Goal: Task Accomplishment & Management: Complete application form

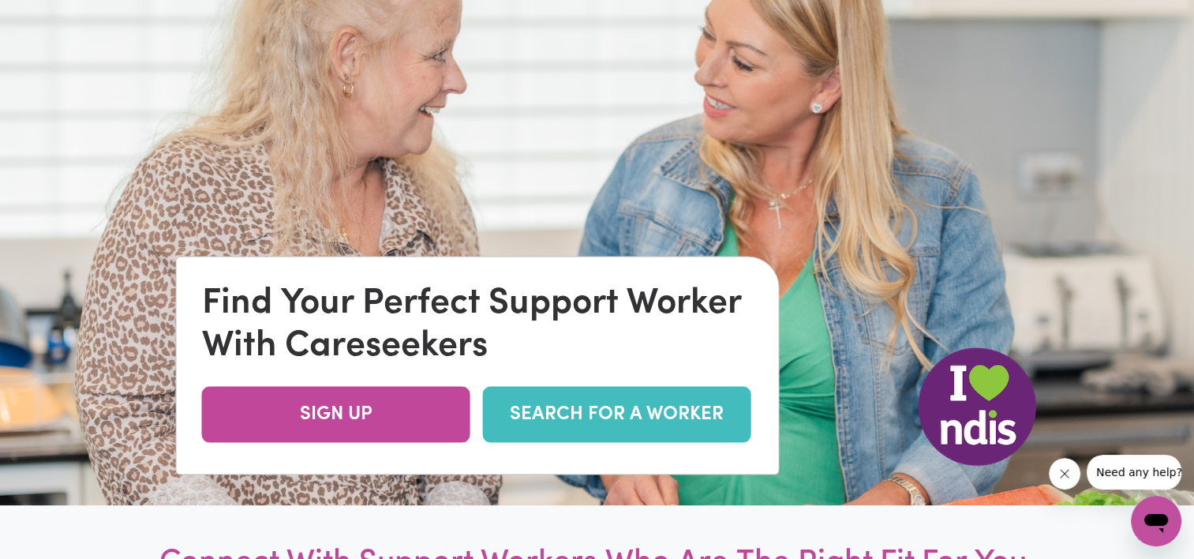
scroll to position [116, 0]
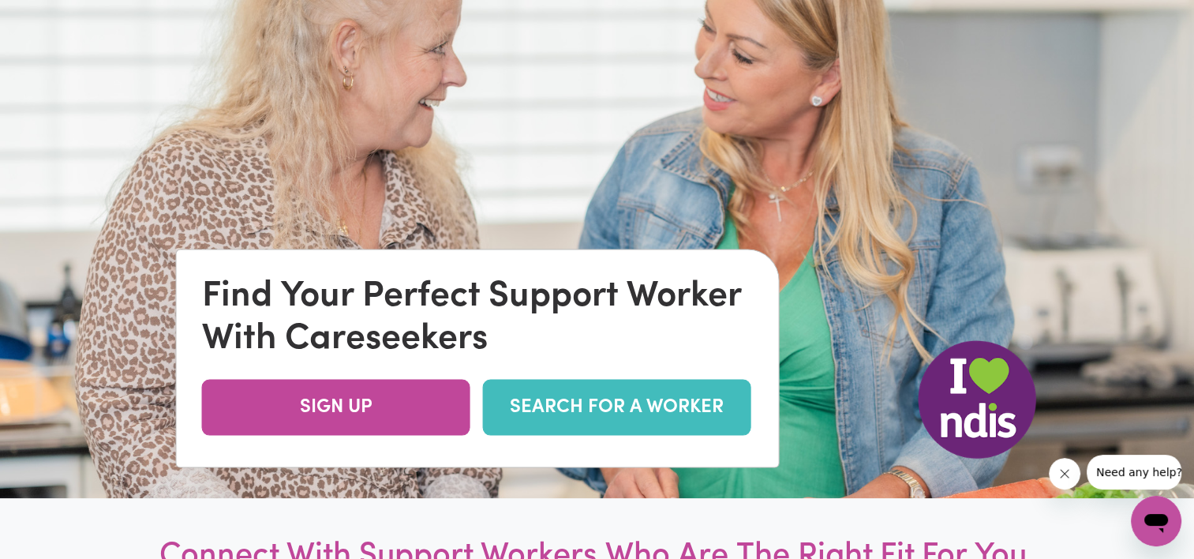
click at [342, 445] on div "Find Your Perfect Support Worker With Careseekers SIGN UP SEARCH FOR A WORKER" at bounding box center [478, 358] width 602 height 217
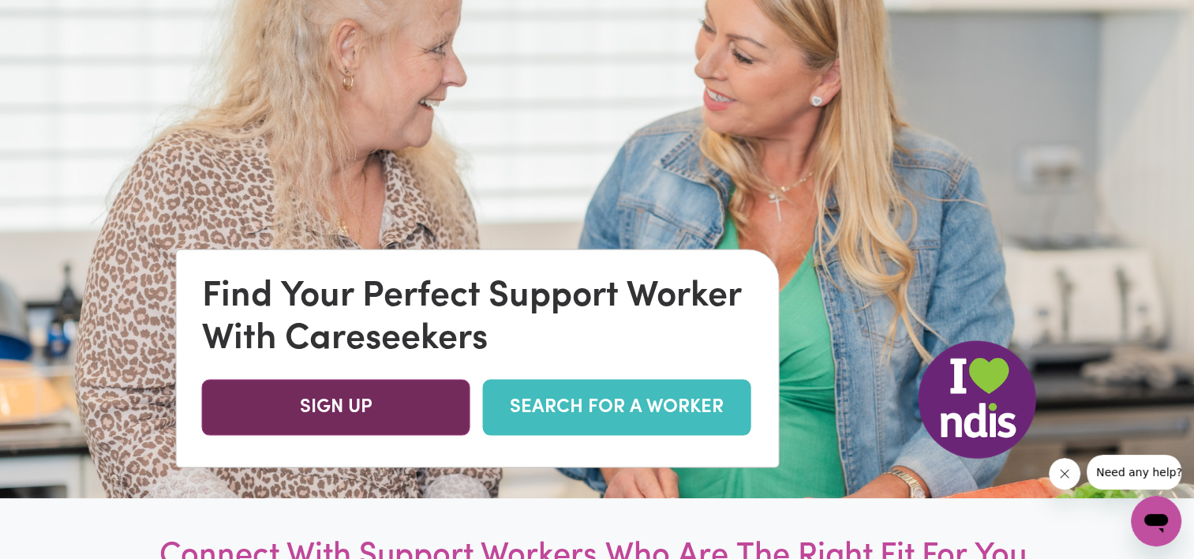
click at [338, 418] on link "SIGN UP" at bounding box center [336, 407] width 268 height 56
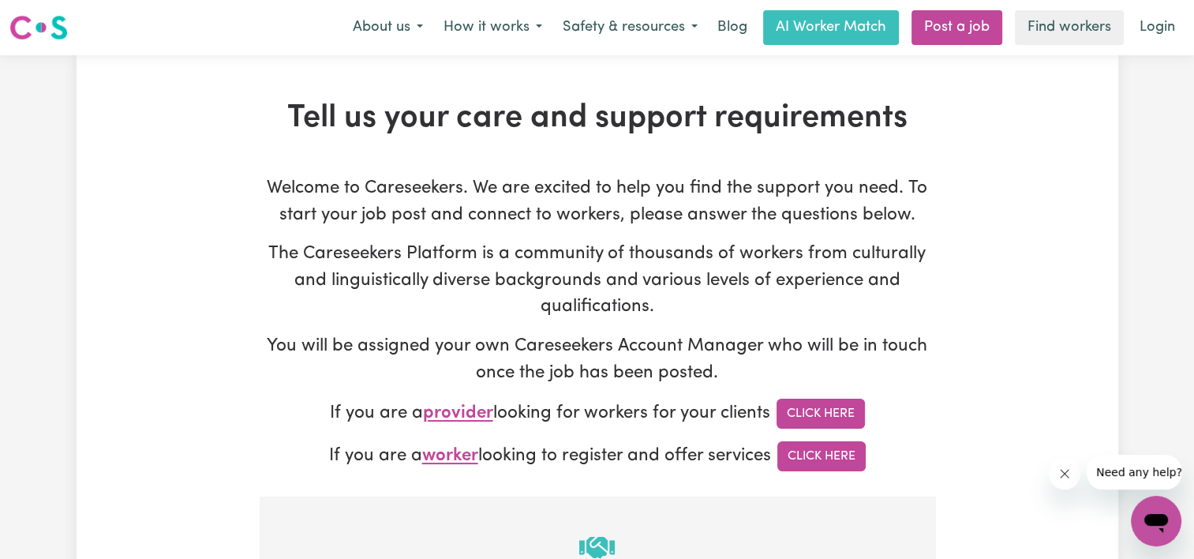
click at [634, 427] on p "If you are a provider looking for workers for your clients Click Here" at bounding box center [597, 413] width 675 height 30
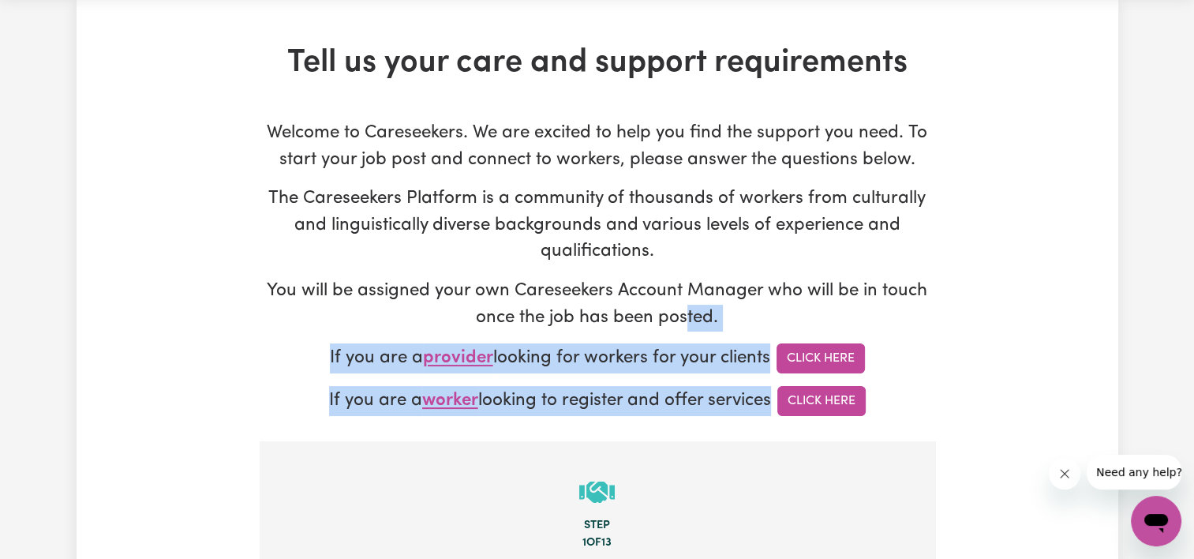
scroll to position [249, 0]
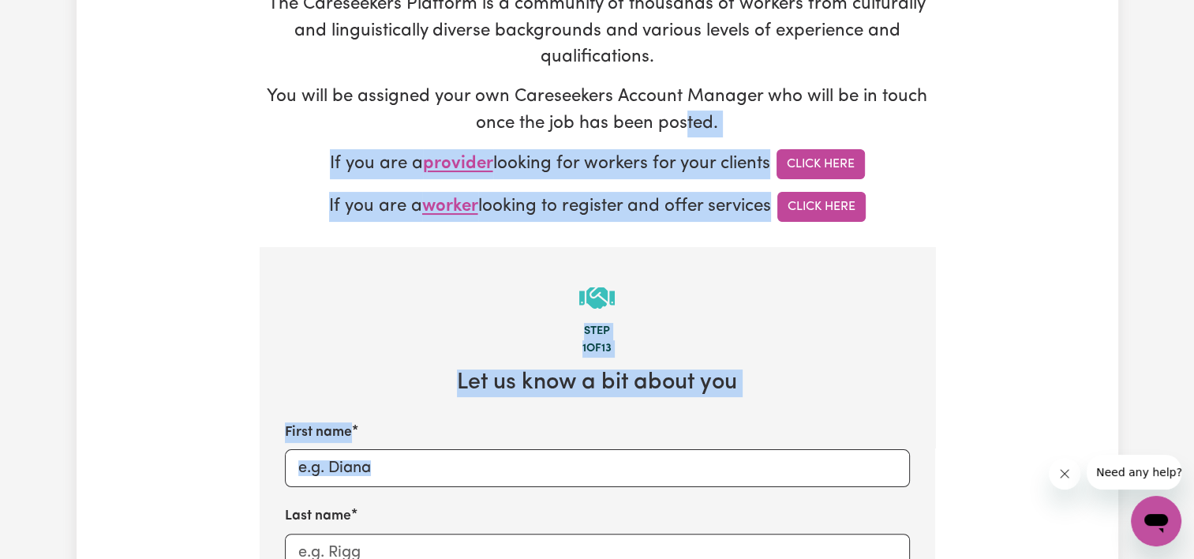
drag, startPoint x: 688, startPoint y: 328, endPoint x: 506, endPoint y: 599, distance: 326.2
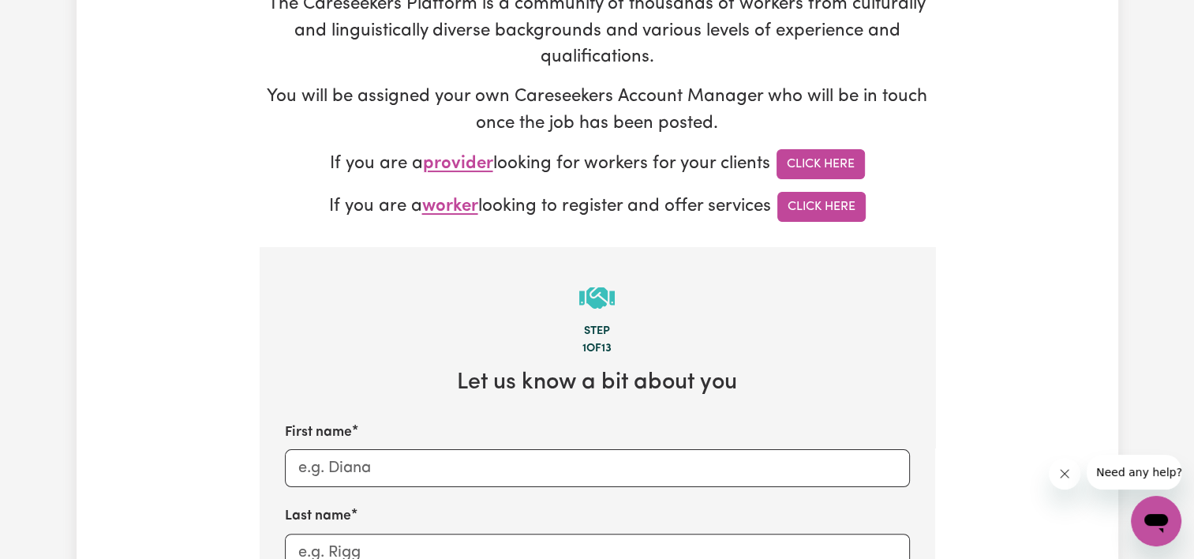
click at [454, 162] on span "provider" at bounding box center [458, 164] width 70 height 18
click at [458, 155] on span "provider" at bounding box center [458, 164] width 70 height 18
click at [820, 168] on link "Click Here" at bounding box center [820, 164] width 88 height 30
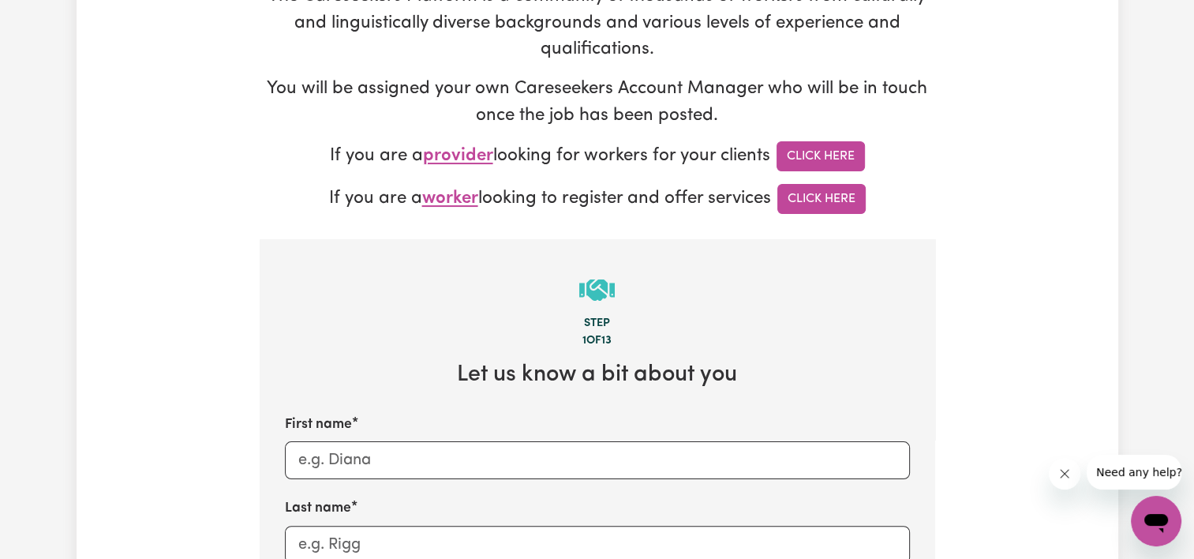
scroll to position [258, 0]
click at [821, 211] on link "Click Here" at bounding box center [821, 198] width 88 height 30
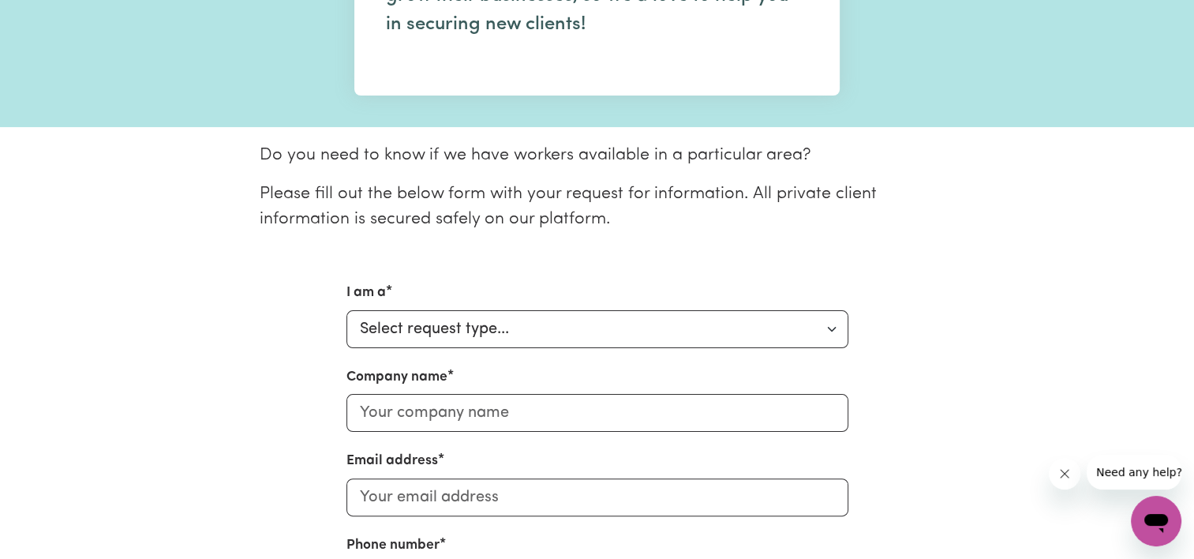
scroll to position [275, 0]
click at [849, 294] on div "I am a Select request type... Individual looking for care and support for mysel…" at bounding box center [597, 556] width 521 height 549
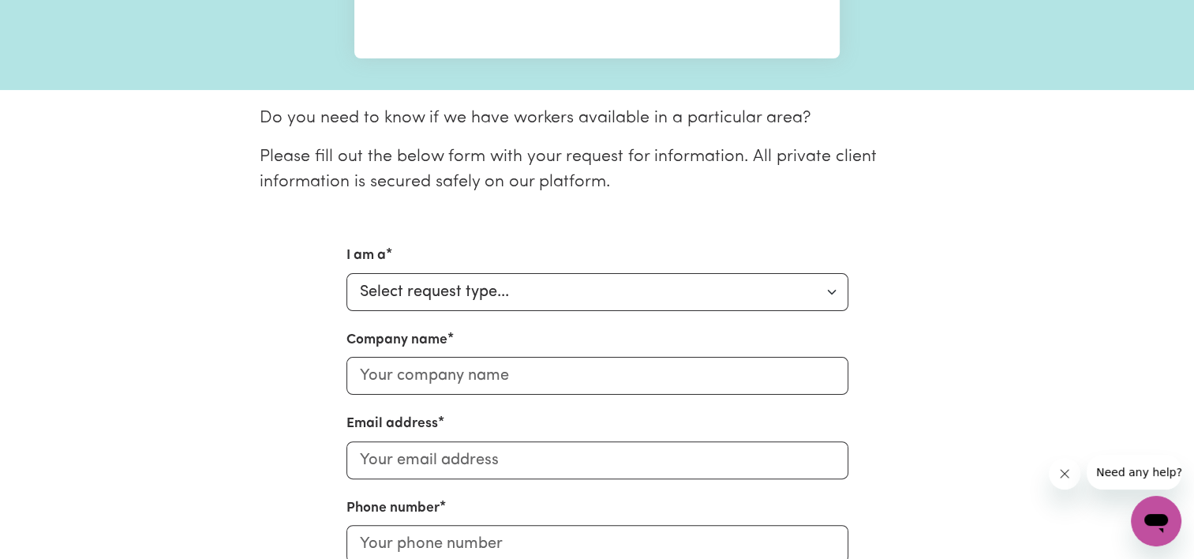
scroll to position [311, 0]
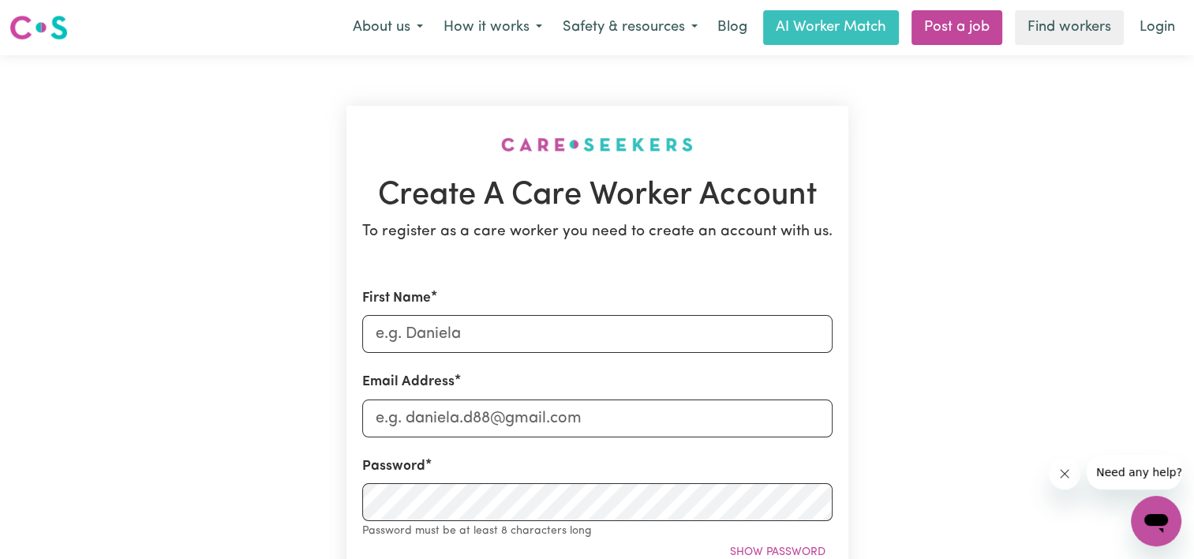
click at [805, 211] on h1 "Create A Care Worker Account" at bounding box center [597, 196] width 470 height 38
